Goal: Task Accomplishment & Management: Use online tool/utility

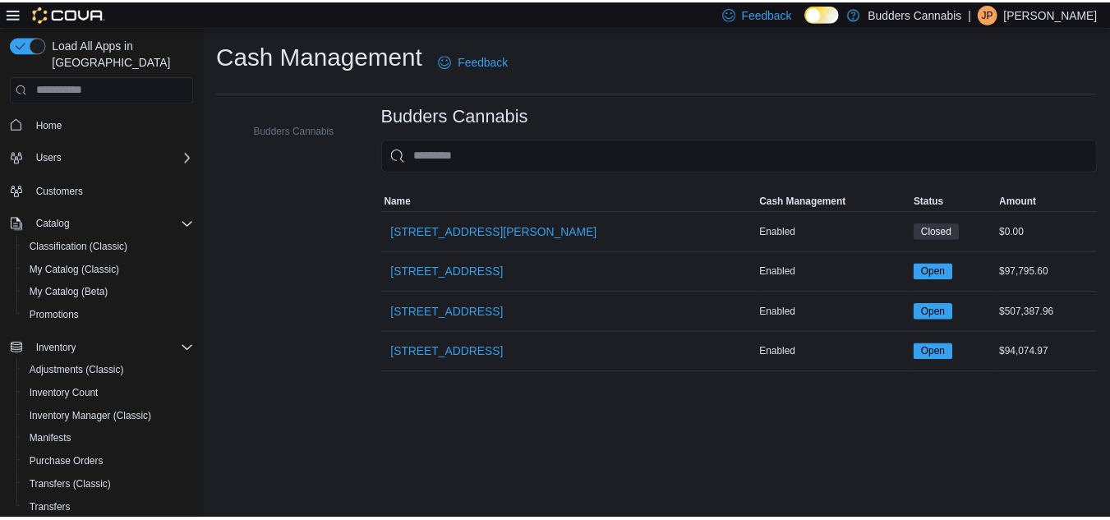
scroll to position [174, 0]
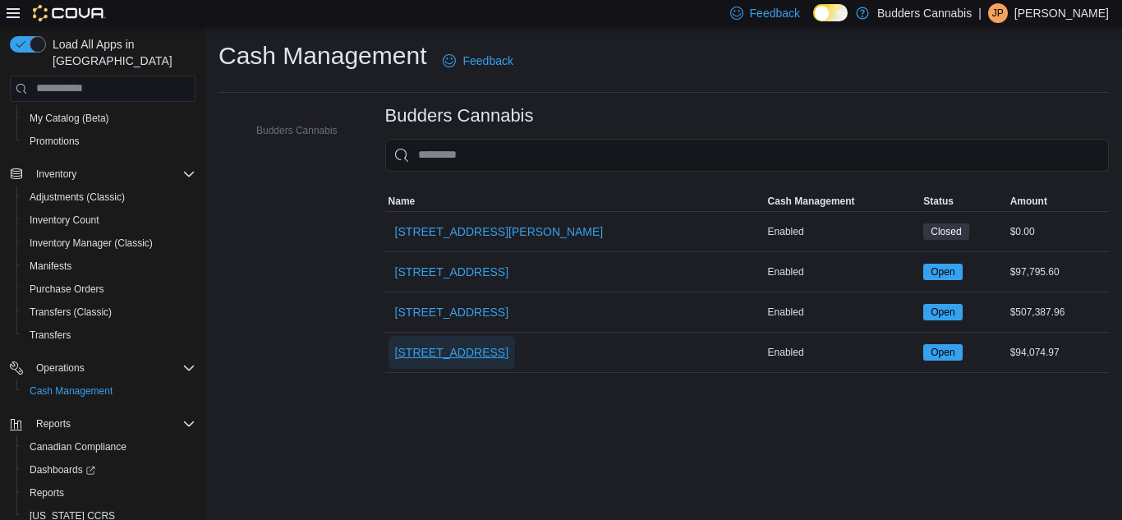
click at [509, 351] on span "[STREET_ADDRESS]" at bounding box center [451, 352] width 113 height 16
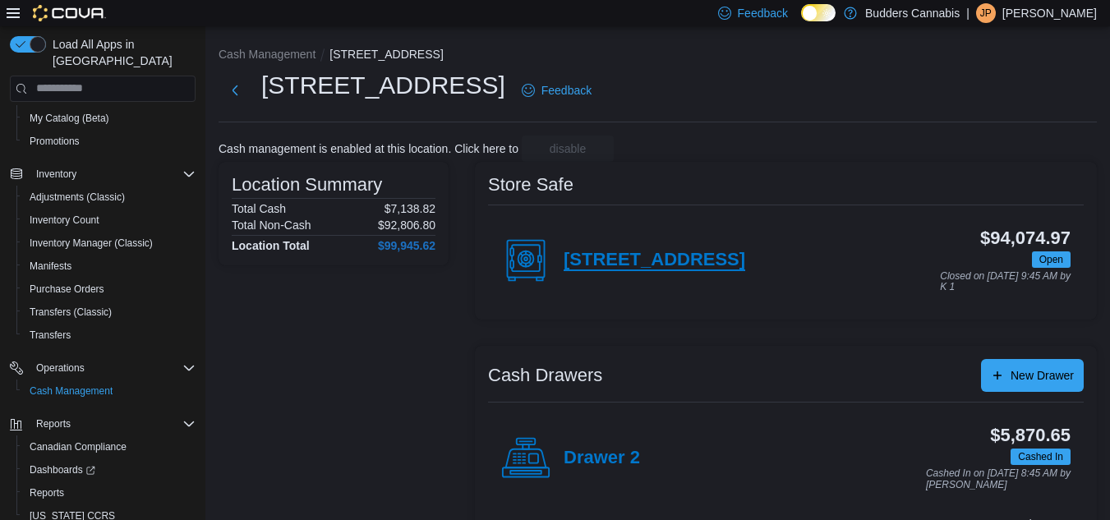
click at [720, 256] on h4 "[STREET_ADDRESS]" at bounding box center [655, 260] width 182 height 21
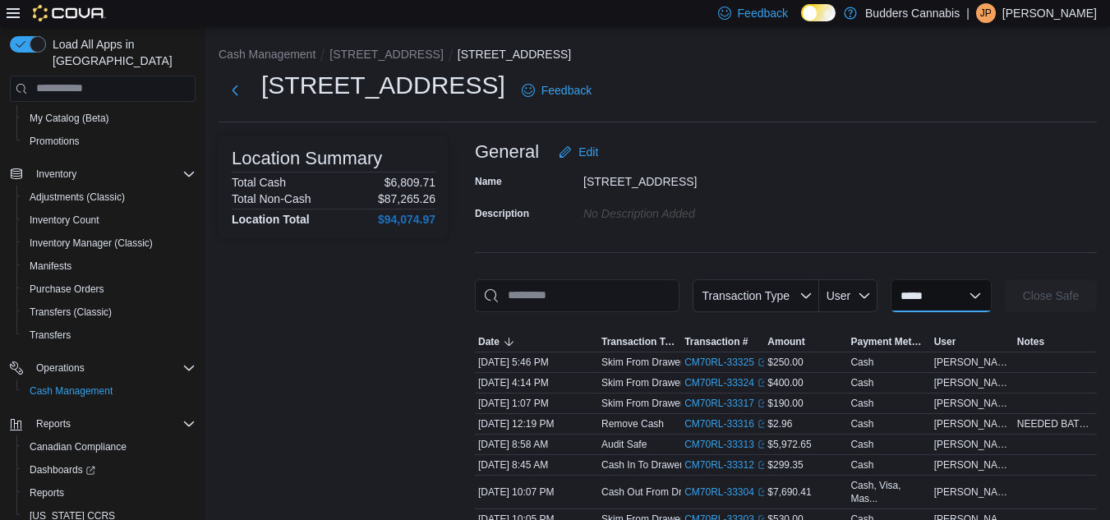
click at [922, 298] on select "**********" at bounding box center [941, 295] width 101 height 33
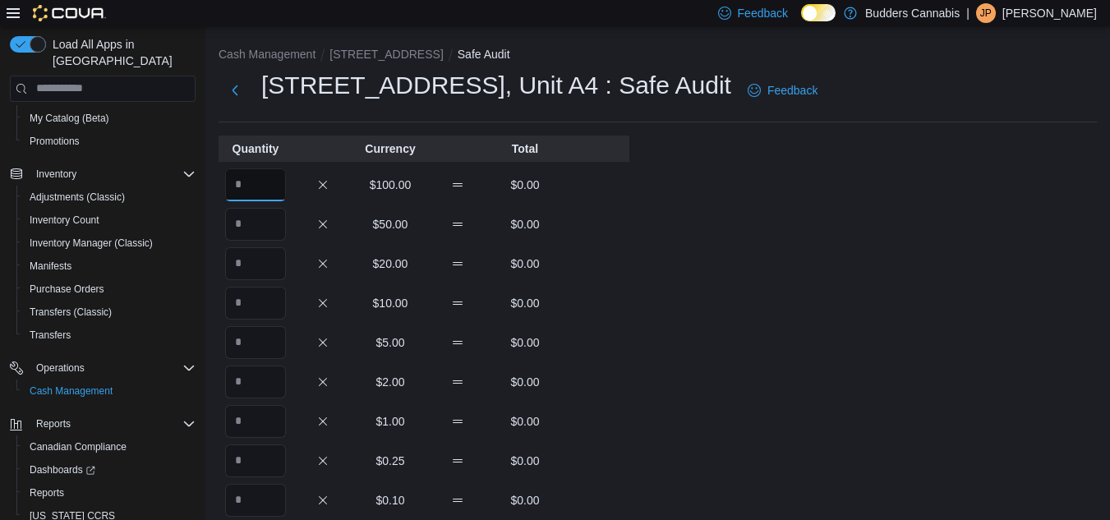
click at [240, 185] on input "Quantity" at bounding box center [255, 184] width 61 height 33
type input "**"
type input "*"
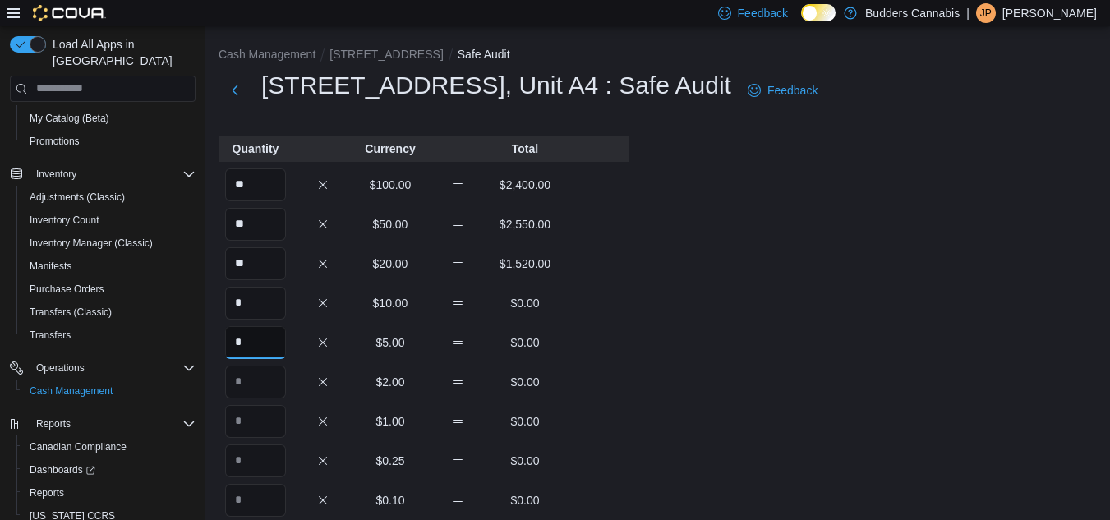
type input "*"
type input "**"
type input "***"
type input "**"
type input "***"
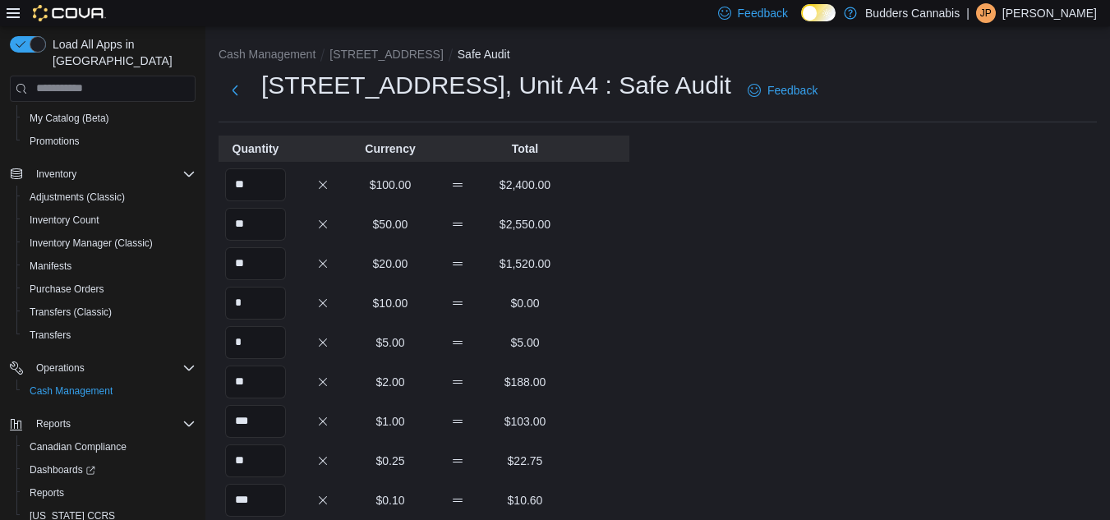
scroll to position [279, 0]
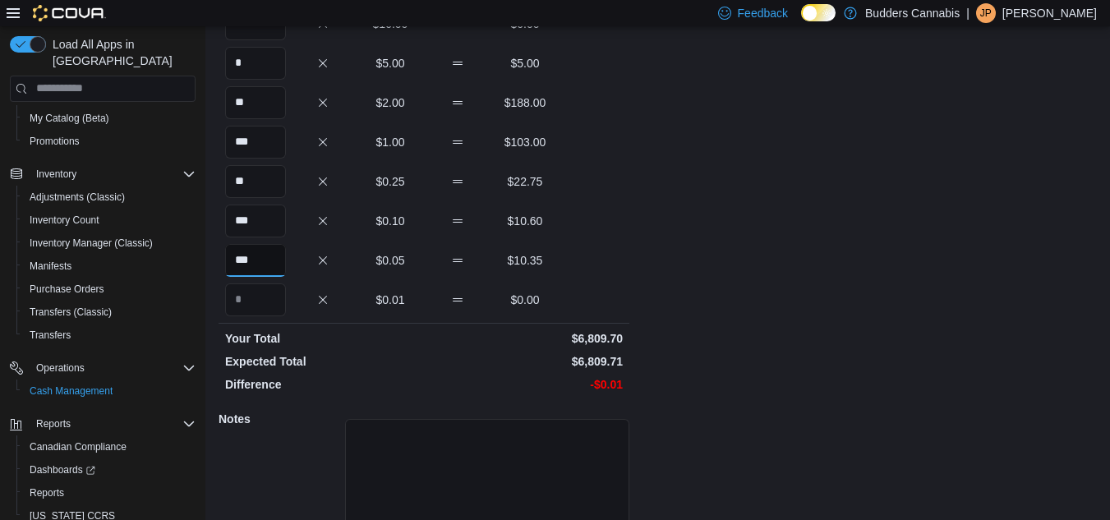
type input "***"
click at [877, 310] on div "Cash Management [STREET_ADDRESS] Safe Safe Audit [STREET_ADDRESS] : Safe Audit …" at bounding box center [657, 175] width 905 height 857
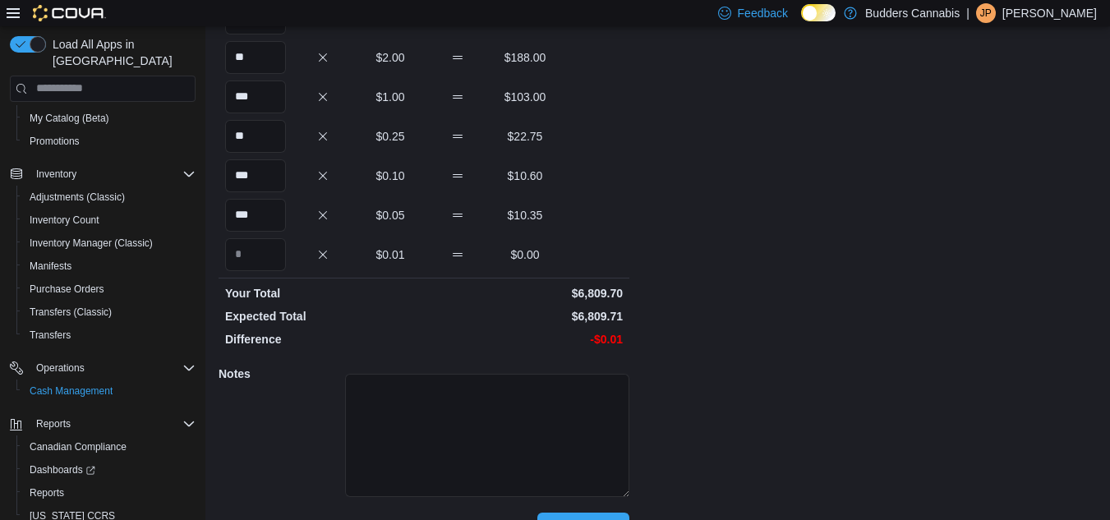
scroll to position [363, 0]
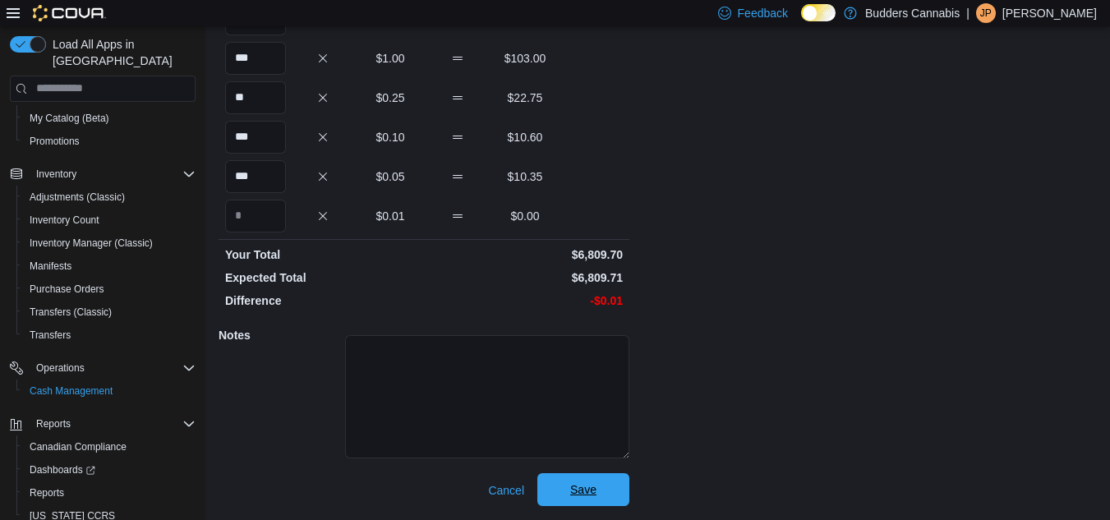
click at [592, 483] on span "Save" at bounding box center [583, 489] width 26 height 16
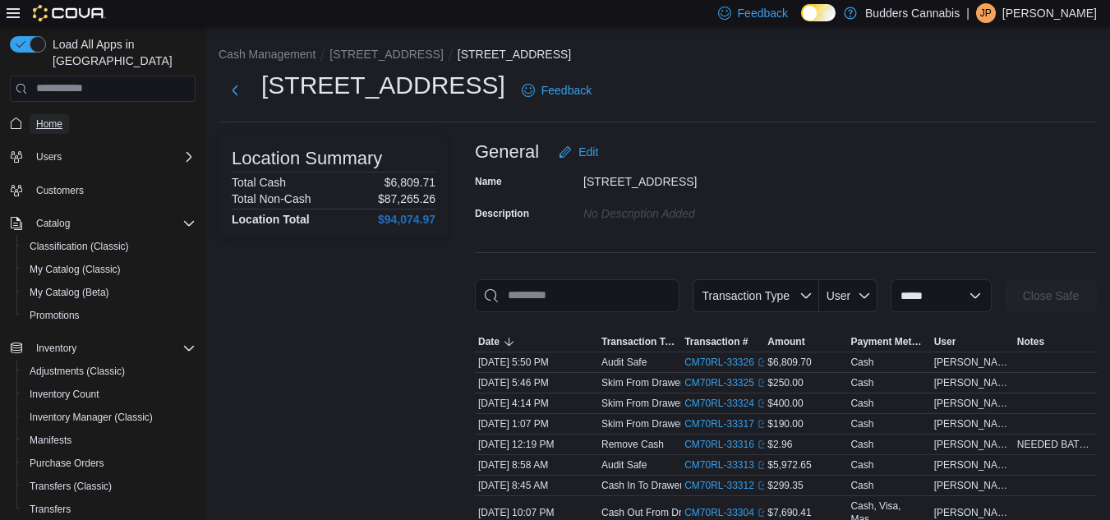
click at [66, 114] on link "Home" at bounding box center [49, 124] width 39 height 20
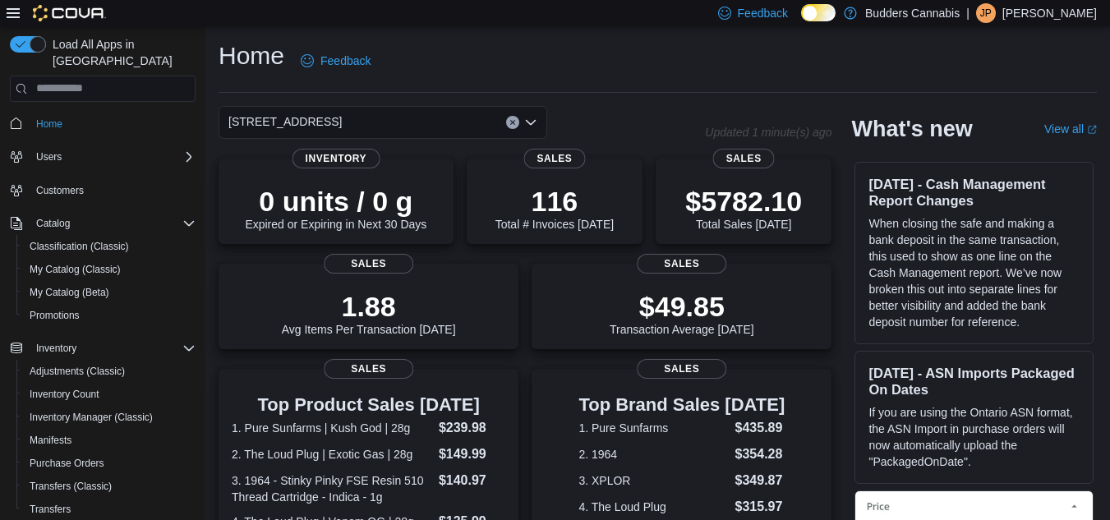
click at [420, 125] on div "[STREET_ADDRESS]" at bounding box center [383, 122] width 329 height 33
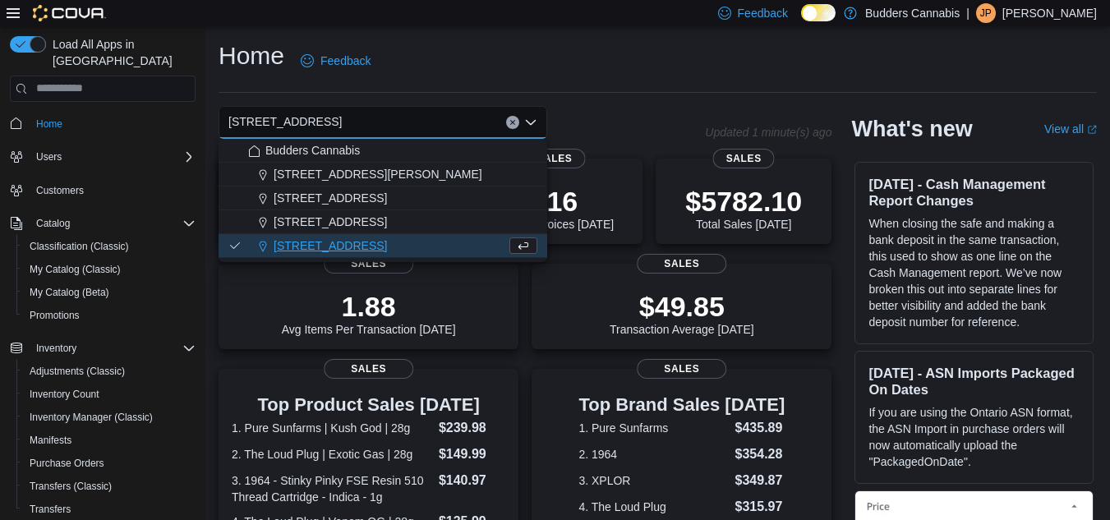
click at [373, 232] on button "[STREET_ADDRESS]" at bounding box center [383, 222] width 329 height 24
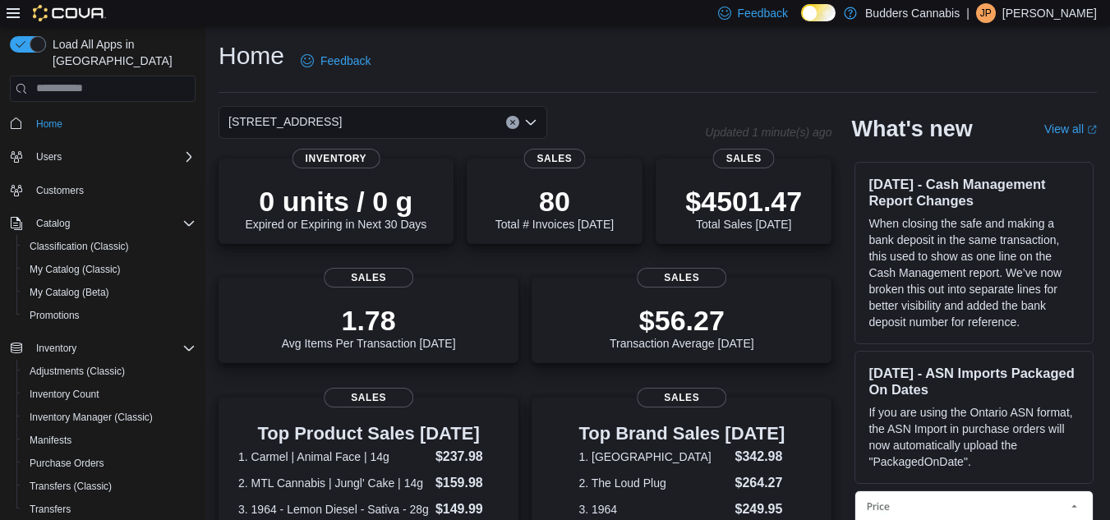
click at [385, 116] on div "[STREET_ADDRESS] Combo box. Selected. [STREET_ADDRESS]. Press Backspace to dele…" at bounding box center [383, 122] width 329 height 33
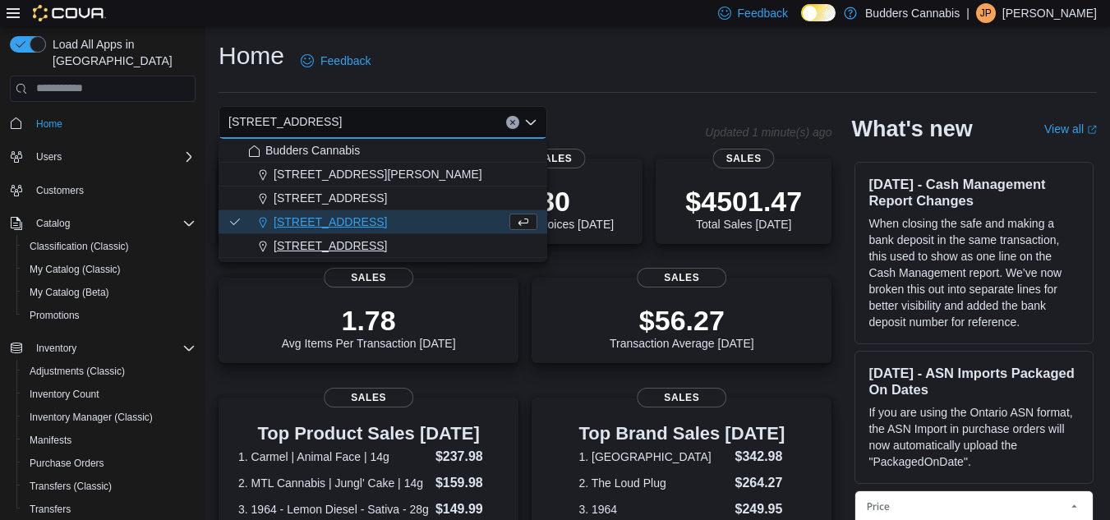
click at [346, 251] on span "[STREET_ADDRESS]" at bounding box center [330, 245] width 113 height 16
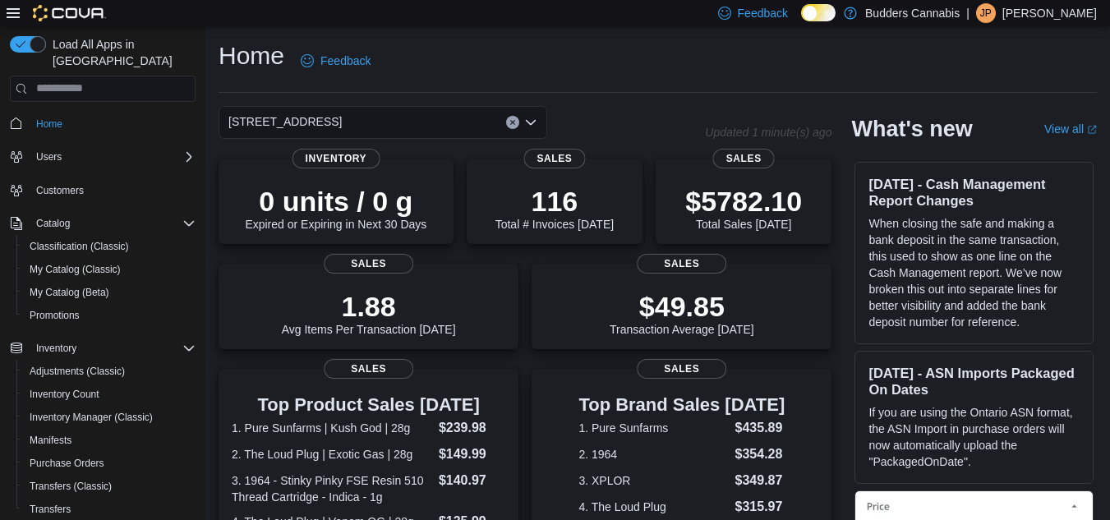
click at [374, 110] on div "[STREET_ADDRESS] Selected. [STREET_ADDRESS] Press Backspace to delete [STREET_A…" at bounding box center [383, 122] width 329 height 33
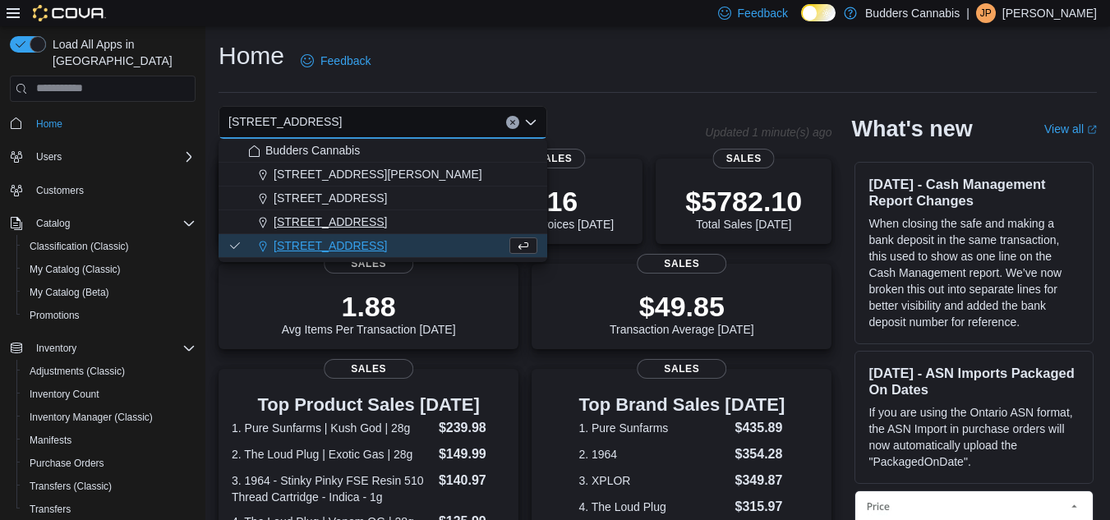
click at [335, 229] on span "[STREET_ADDRESS]" at bounding box center [330, 222] width 113 height 16
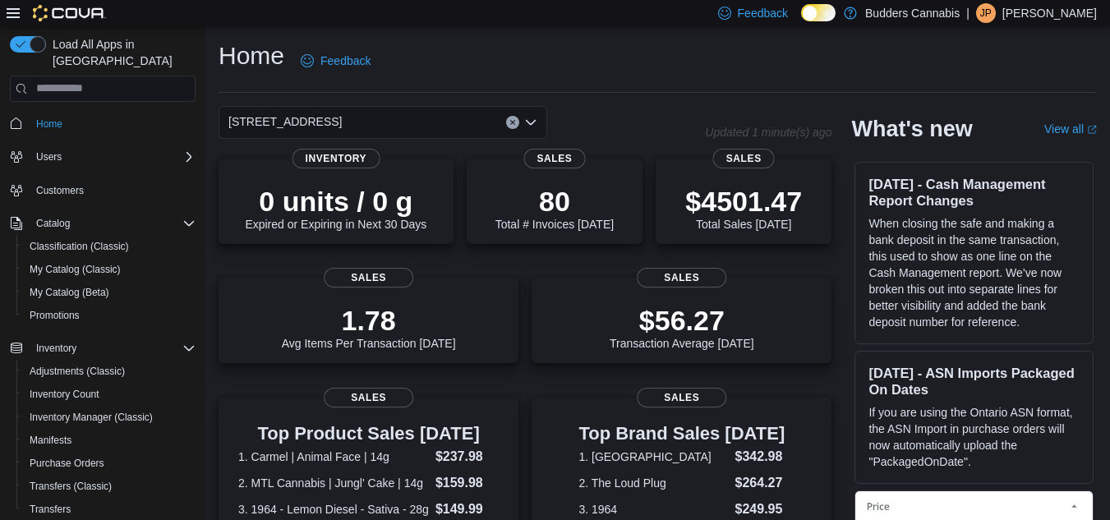
click at [363, 117] on div "[STREET_ADDRESS] Combo box. Selected. [STREET_ADDRESS]. Press Backspace to dele…" at bounding box center [383, 122] width 329 height 33
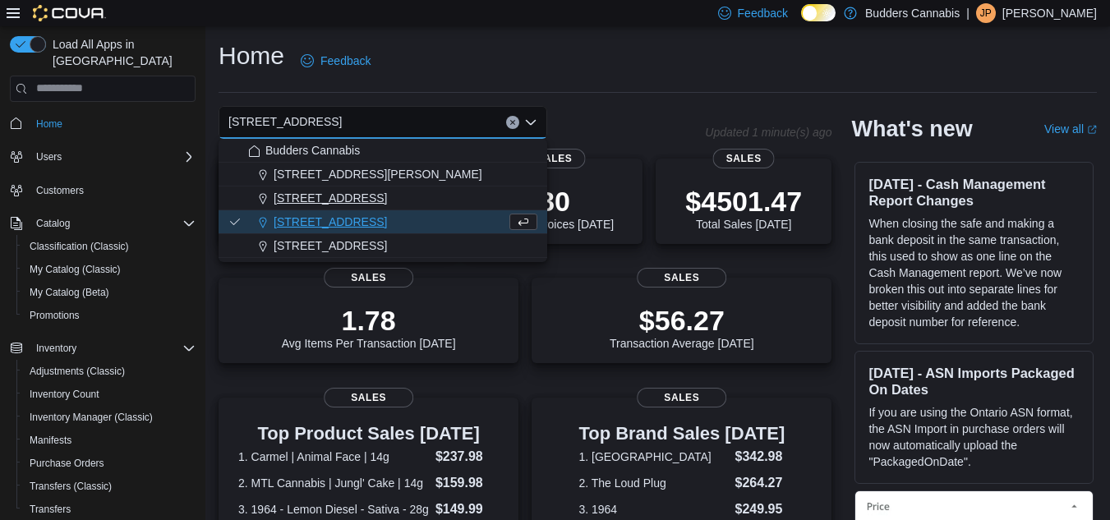
click at [316, 199] on span "[STREET_ADDRESS]" at bounding box center [330, 198] width 113 height 16
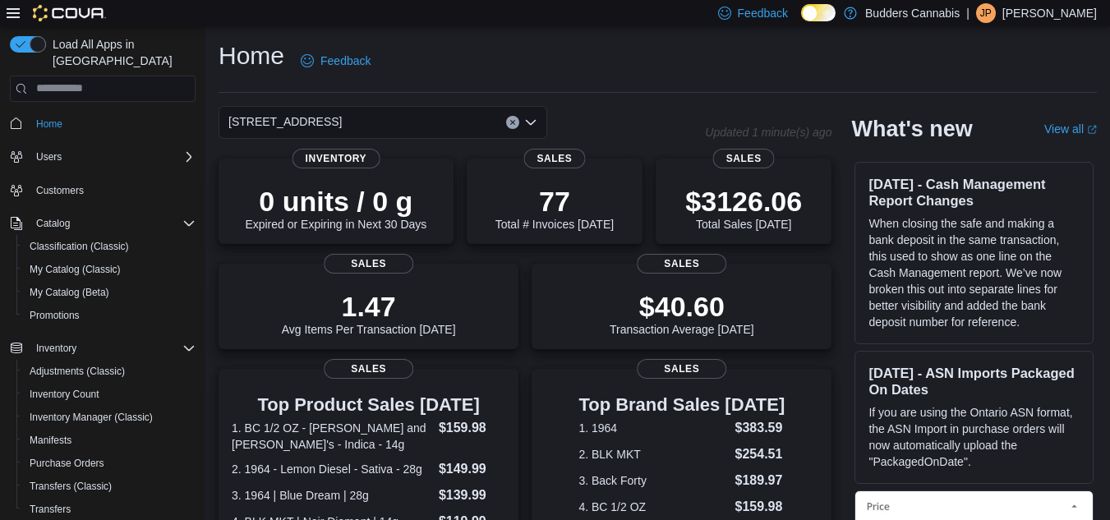
click at [395, 118] on div "[STREET_ADDRESS]" at bounding box center [383, 122] width 329 height 33
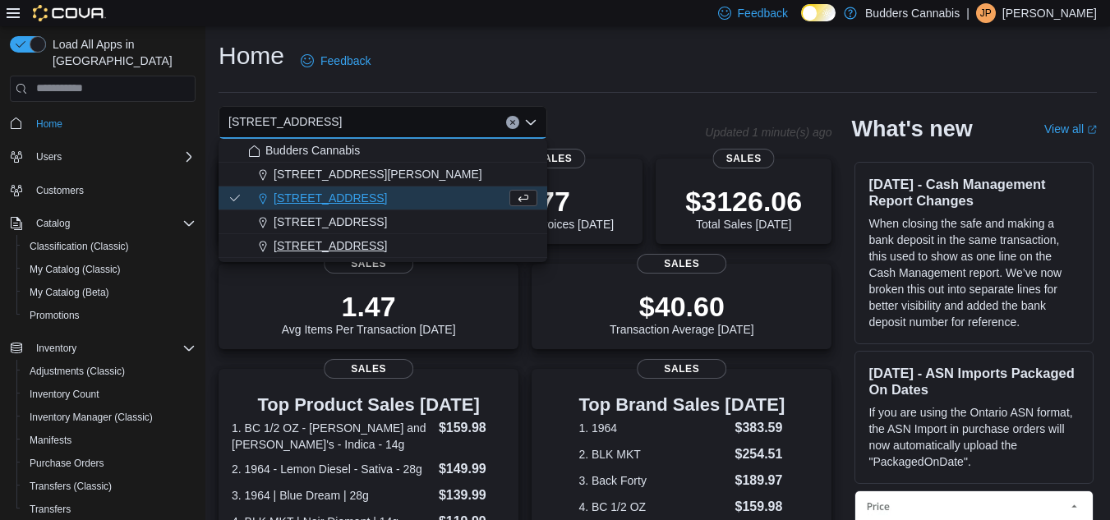
click at [359, 247] on span "[STREET_ADDRESS]" at bounding box center [330, 245] width 113 height 16
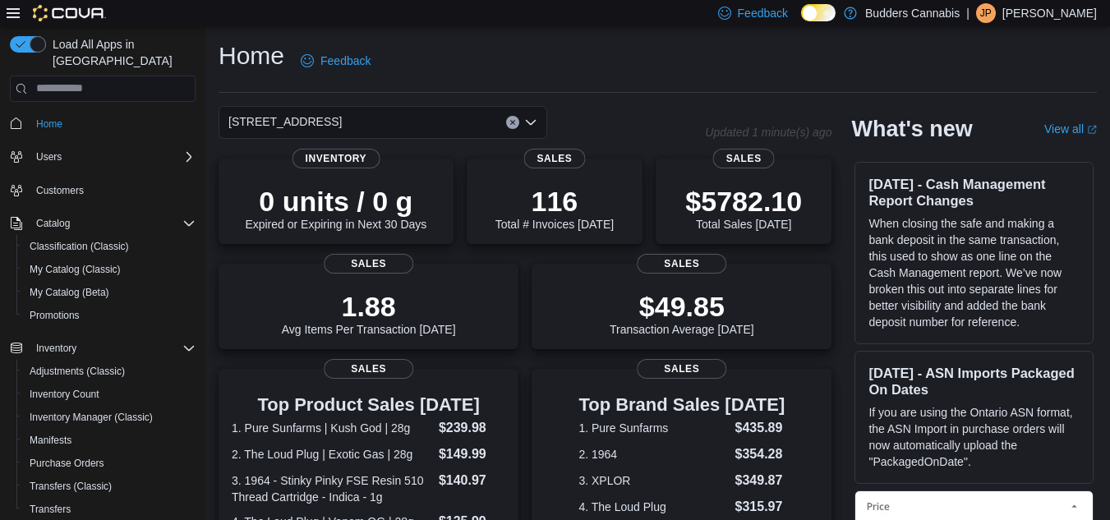
click at [413, 127] on div "[STREET_ADDRESS]" at bounding box center [383, 122] width 329 height 33
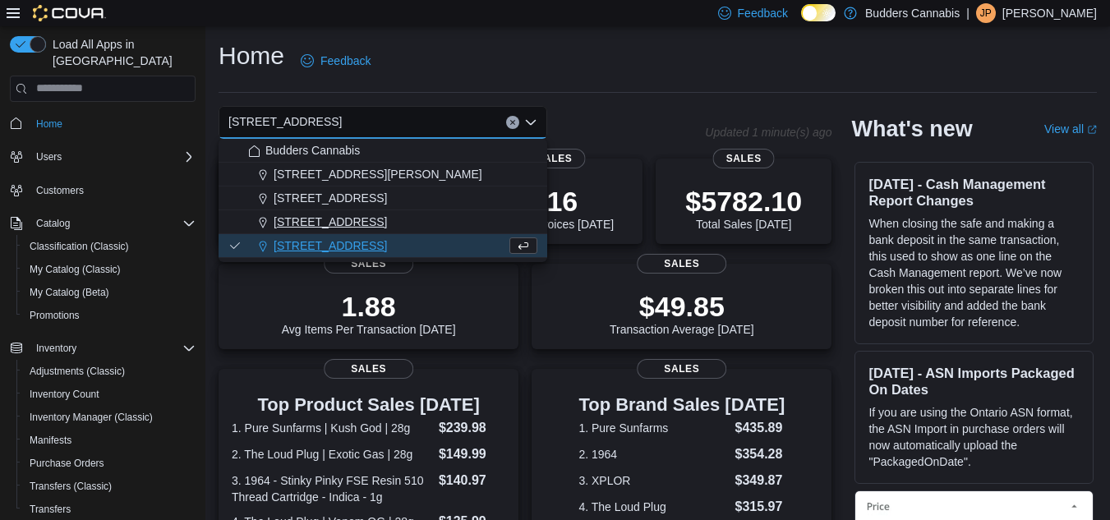
click at [387, 221] on span "[STREET_ADDRESS]" at bounding box center [330, 222] width 113 height 16
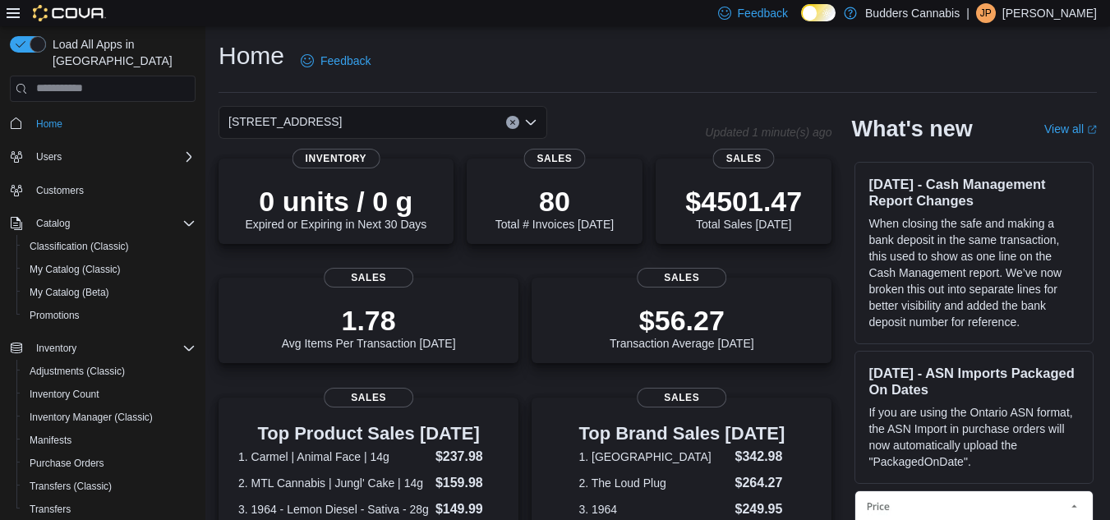
click at [372, 122] on div "[STREET_ADDRESS] Combo box. Selected. [STREET_ADDRESS]. Press Backspace to dele…" at bounding box center [383, 122] width 329 height 33
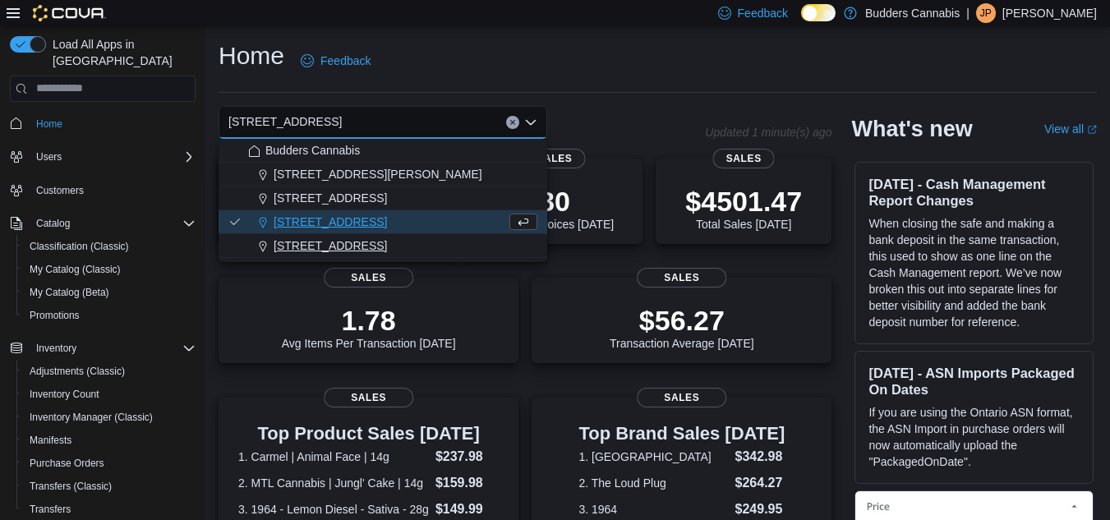
click at [362, 243] on span "[STREET_ADDRESS]" at bounding box center [330, 245] width 113 height 16
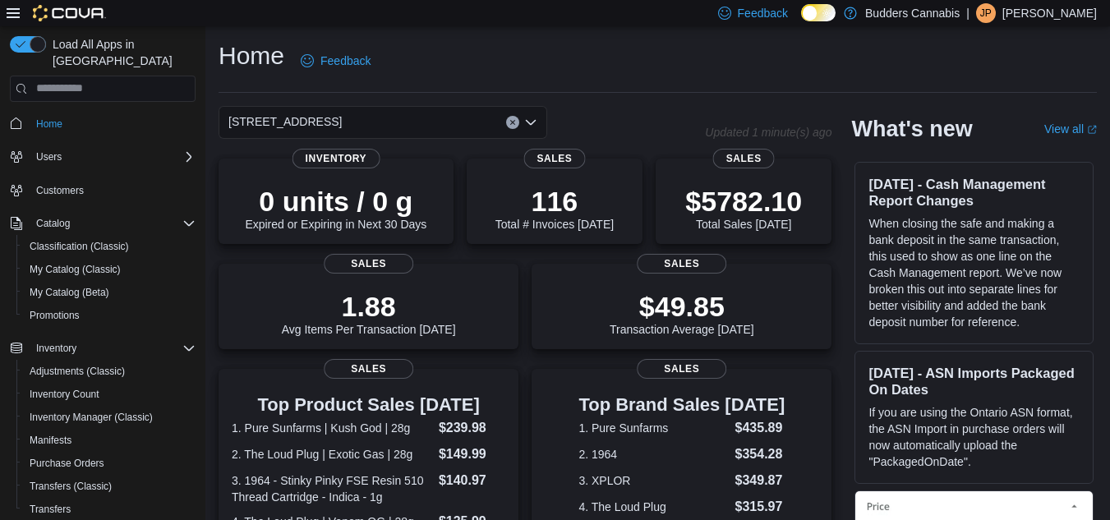
click at [385, 96] on div "Home Feedback [STREET_ADDRESS] Selected. [STREET_ADDRESS] Press Backspace to de…" at bounding box center [657, 488] width 905 height 924
click at [398, 113] on div "[STREET_ADDRESS]" at bounding box center [383, 122] width 329 height 33
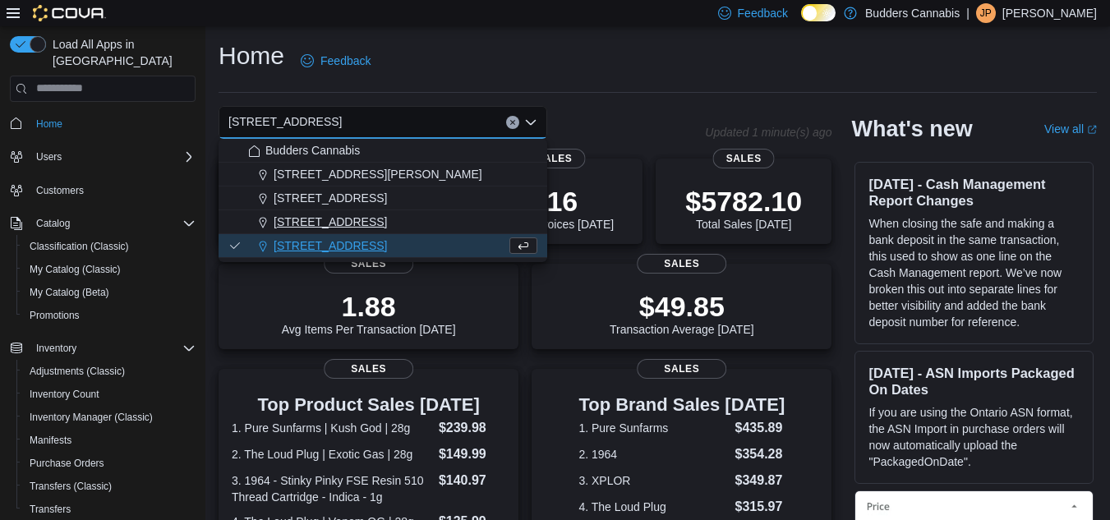
click at [368, 214] on span "[STREET_ADDRESS]" at bounding box center [330, 222] width 113 height 16
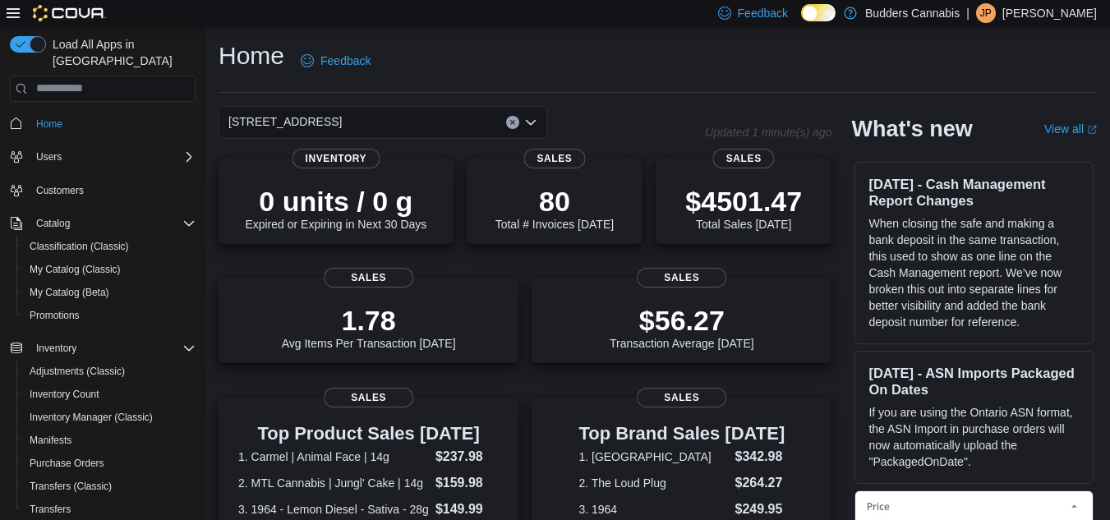
click at [371, 117] on div "[STREET_ADDRESS] Combo box. Selected. [STREET_ADDRESS]. Press Backspace to dele…" at bounding box center [383, 122] width 329 height 33
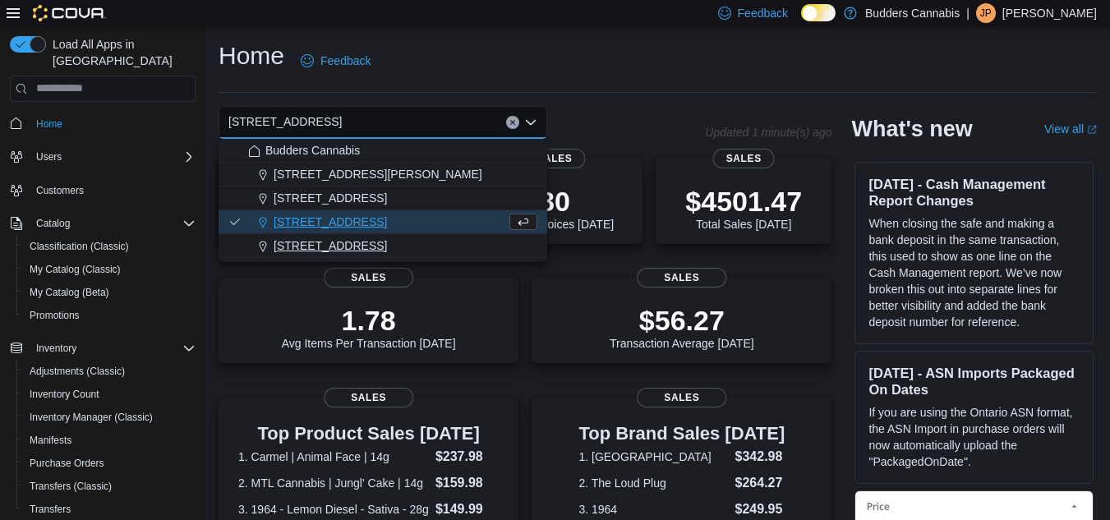
click at [363, 242] on span "[STREET_ADDRESS]" at bounding box center [330, 245] width 113 height 16
